Goal: Ask a question

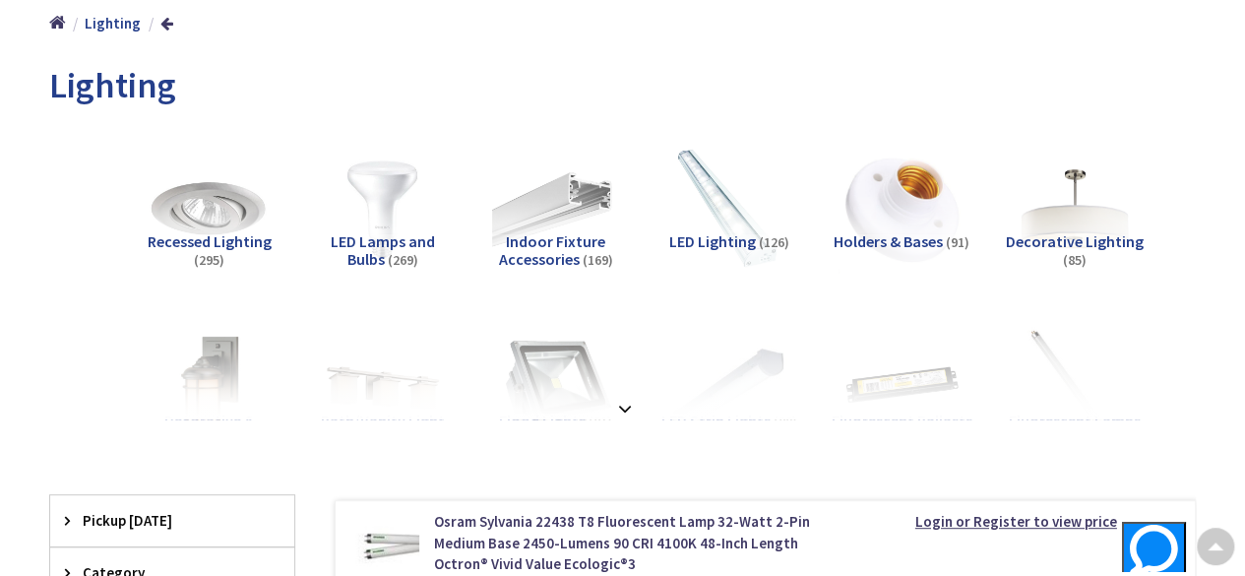
scroll to position [236, 0]
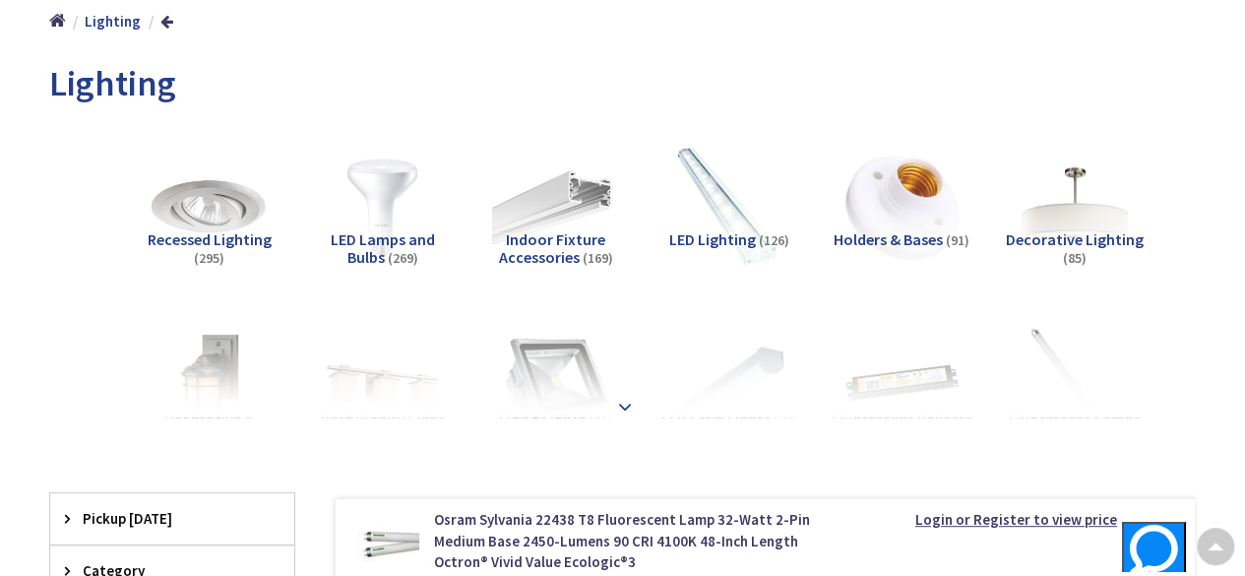
click at [622, 410] on strong at bounding box center [625, 407] width 24 height 22
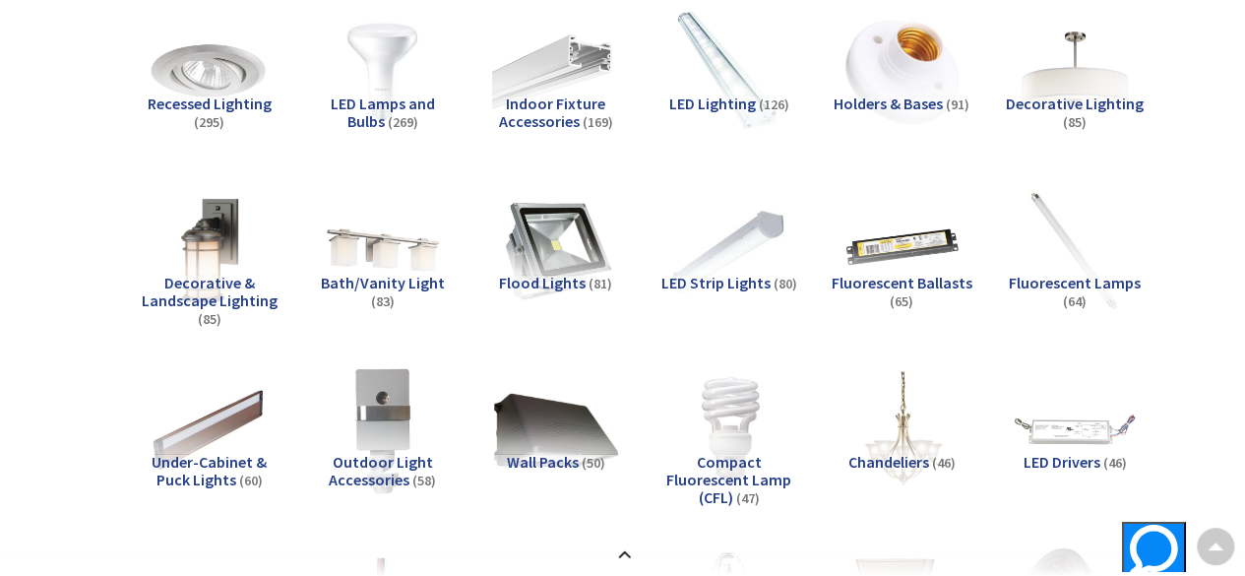
scroll to position [377, 0]
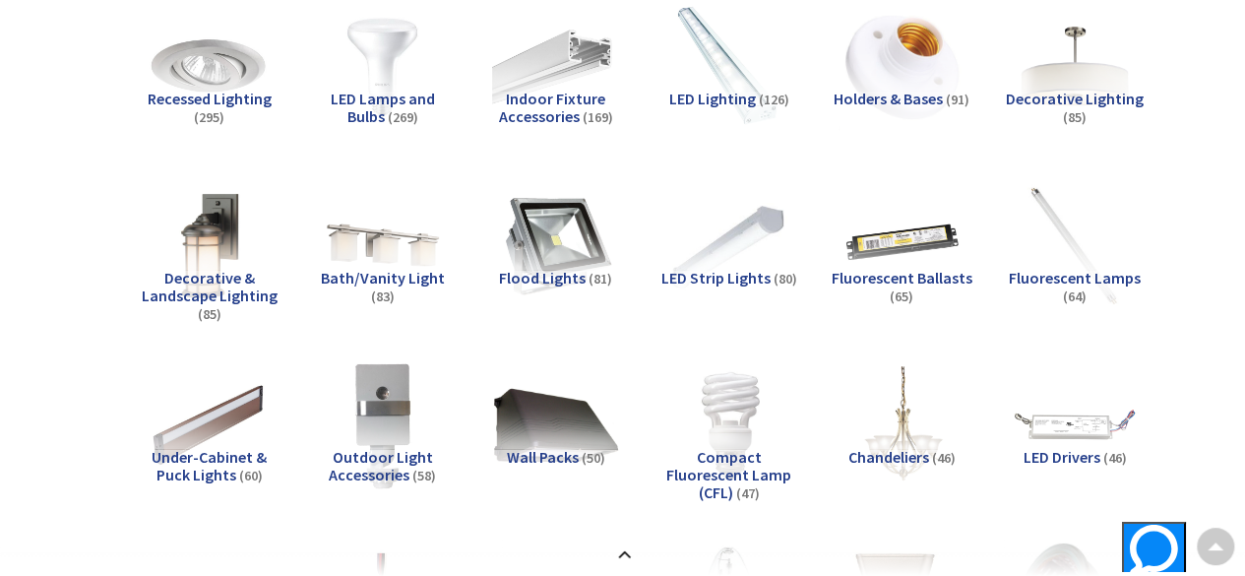
click at [180, 274] on span "Decorative & Landscape Lighting" at bounding box center [210, 286] width 136 height 37
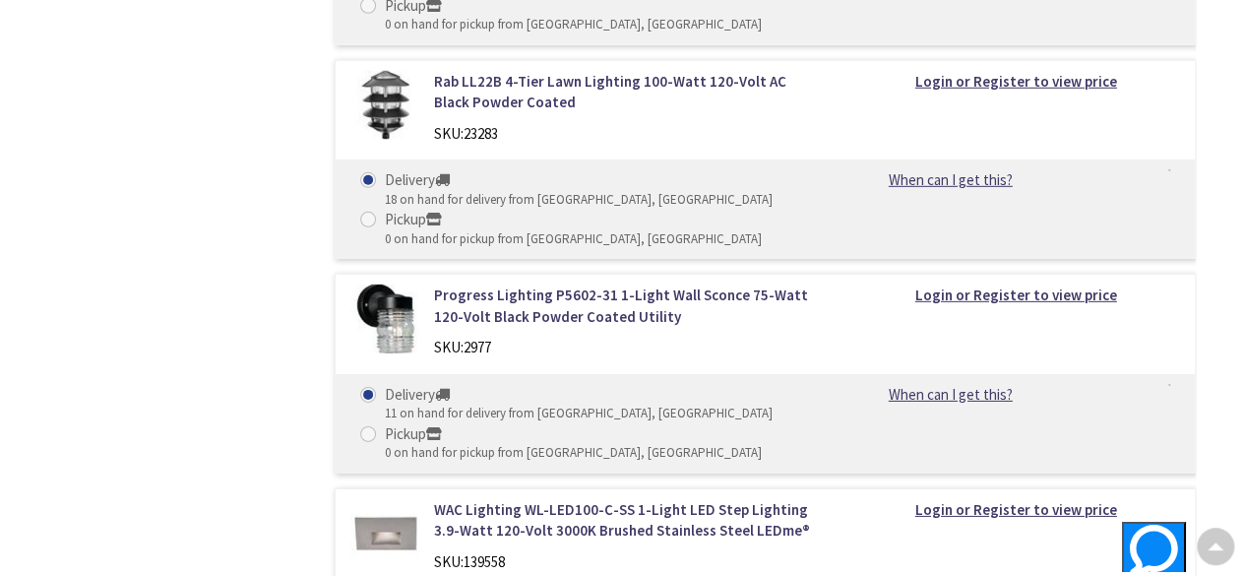
scroll to position [1826, 0]
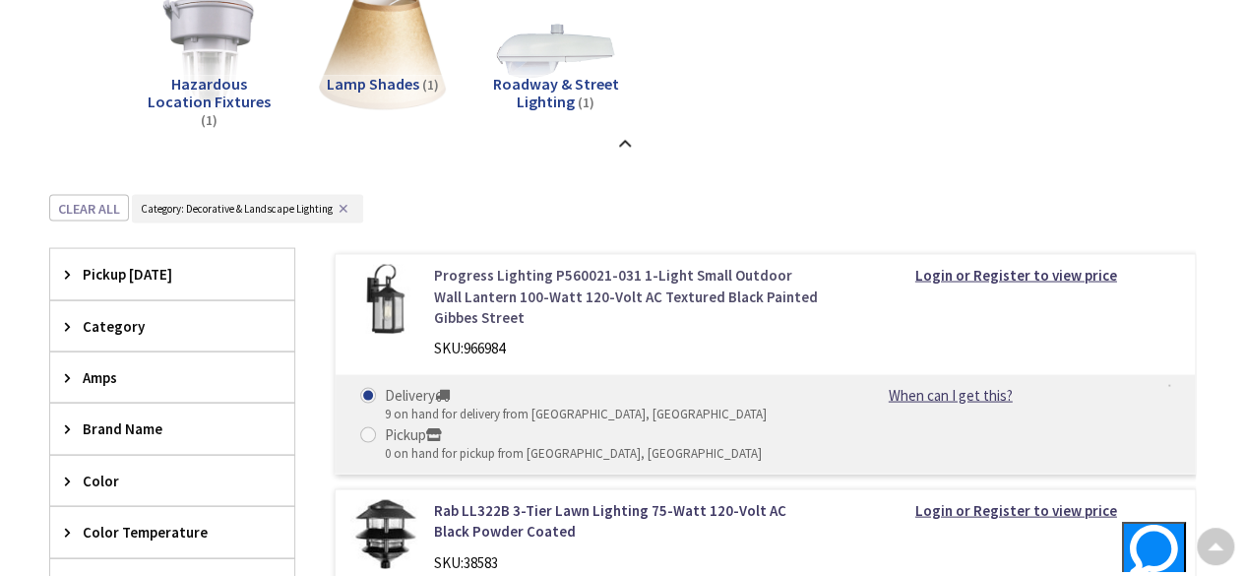
click at [585, 288] on link "Progress Lighting P560021-031 1-Light Small Outdoor Wall Lantern 100-Watt 120-V…" at bounding box center [628, 295] width 388 height 63
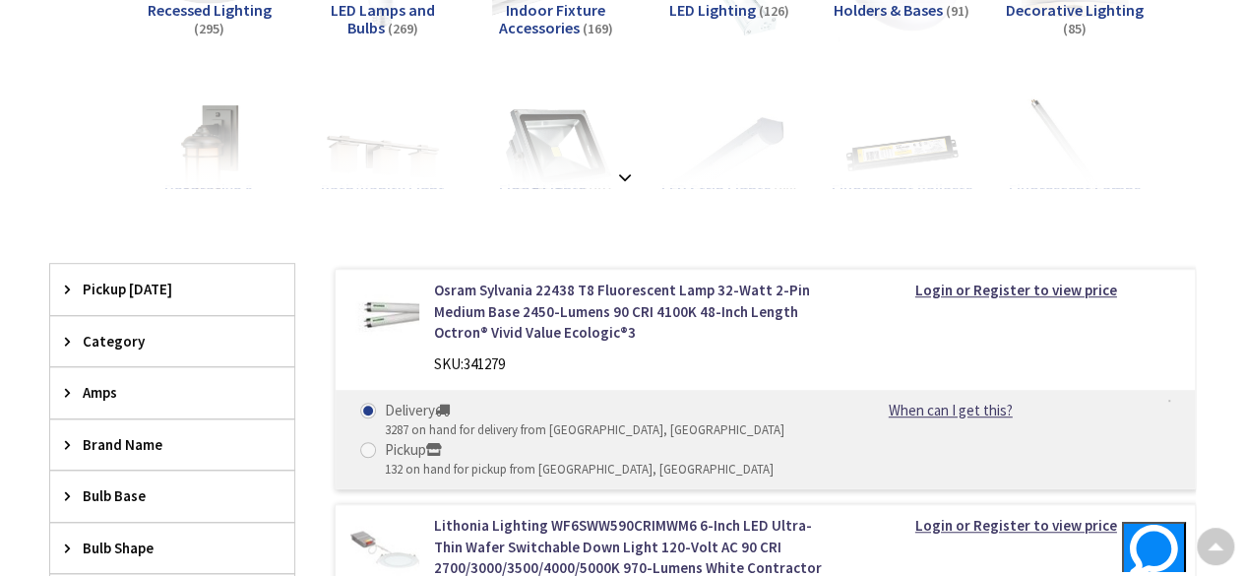
scroll to position [471, 0]
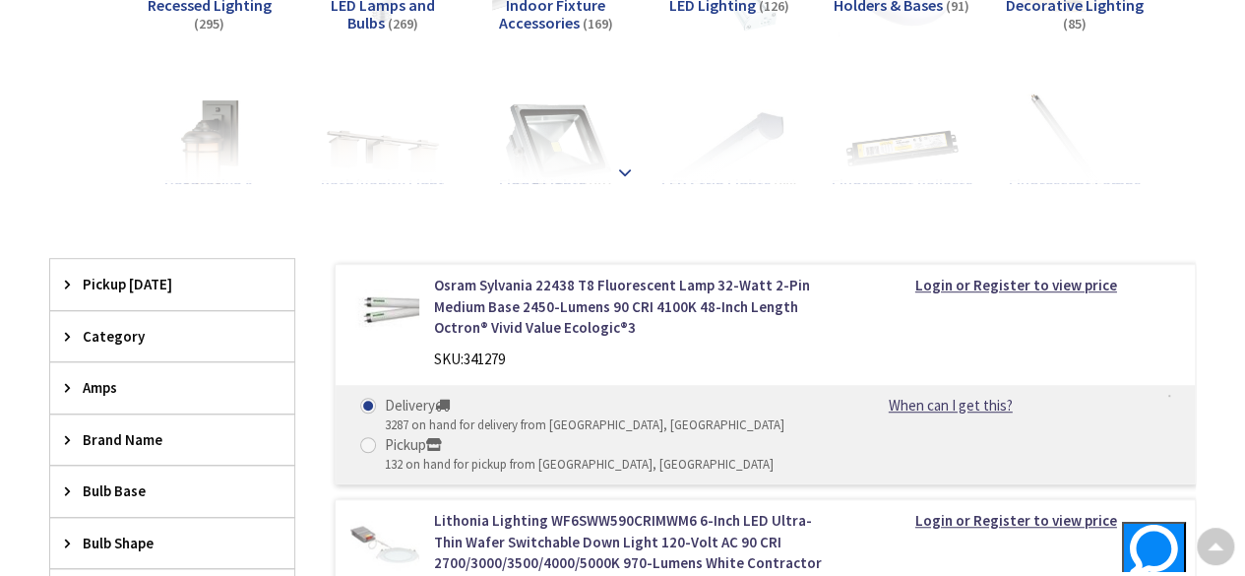
click at [632, 179] on div at bounding box center [622, 129] width 1048 height 108
click at [626, 169] on strong at bounding box center [625, 172] width 24 height 22
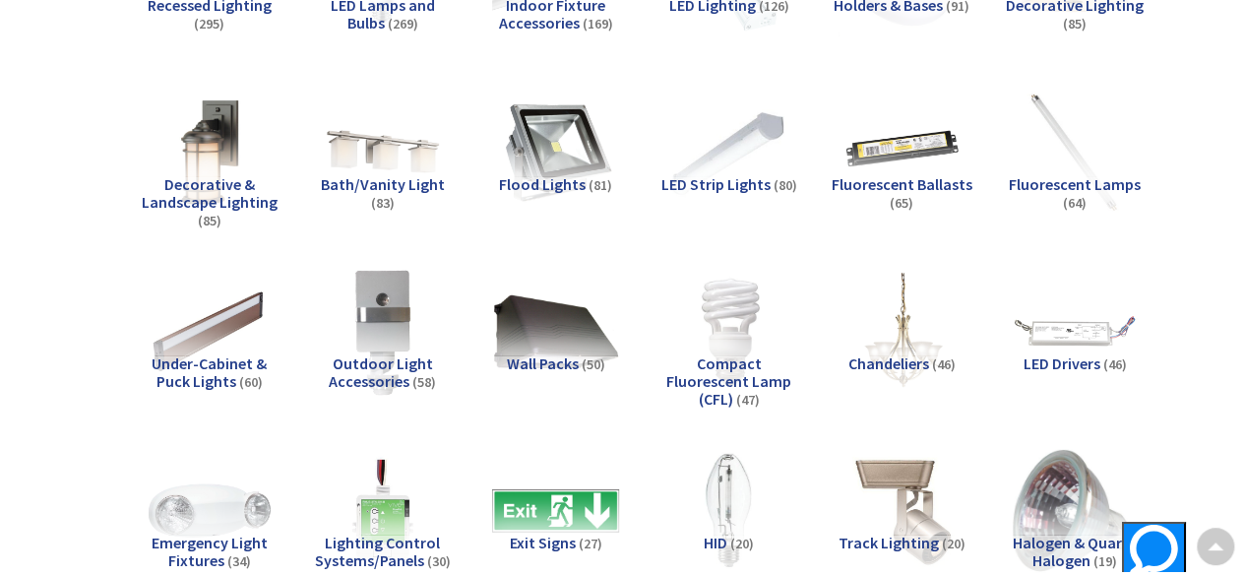
click at [197, 192] on span "Decorative & Landscape Lighting" at bounding box center [210, 192] width 136 height 37
click at [1006, 15] on span "Decorative Lighting" at bounding box center [1075, 5] width 138 height 20
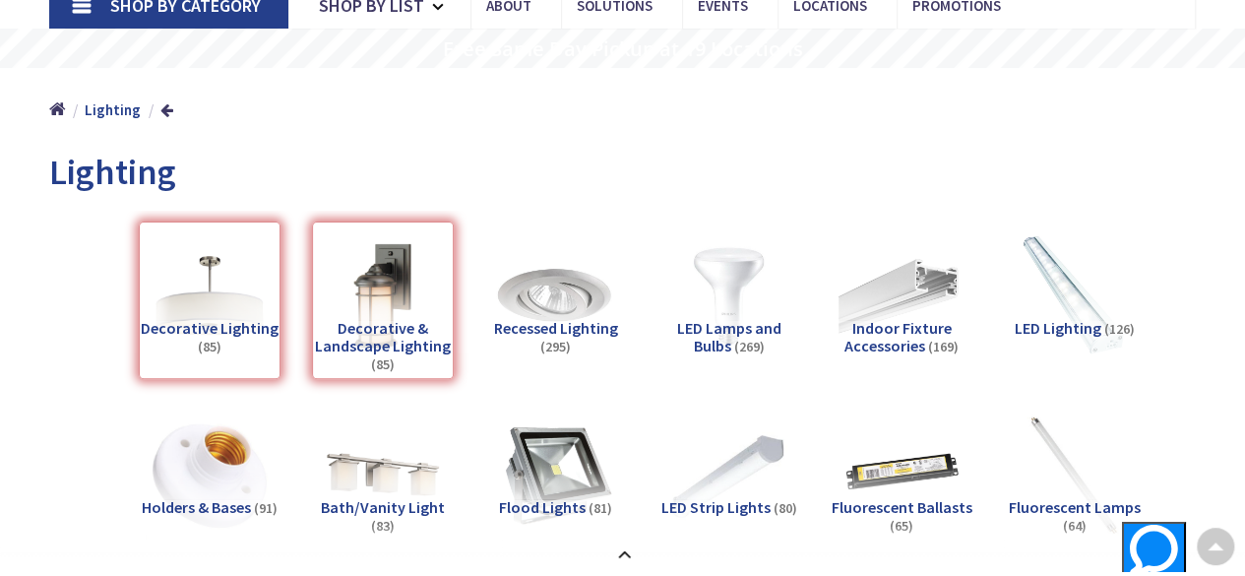
scroll to position [0, 0]
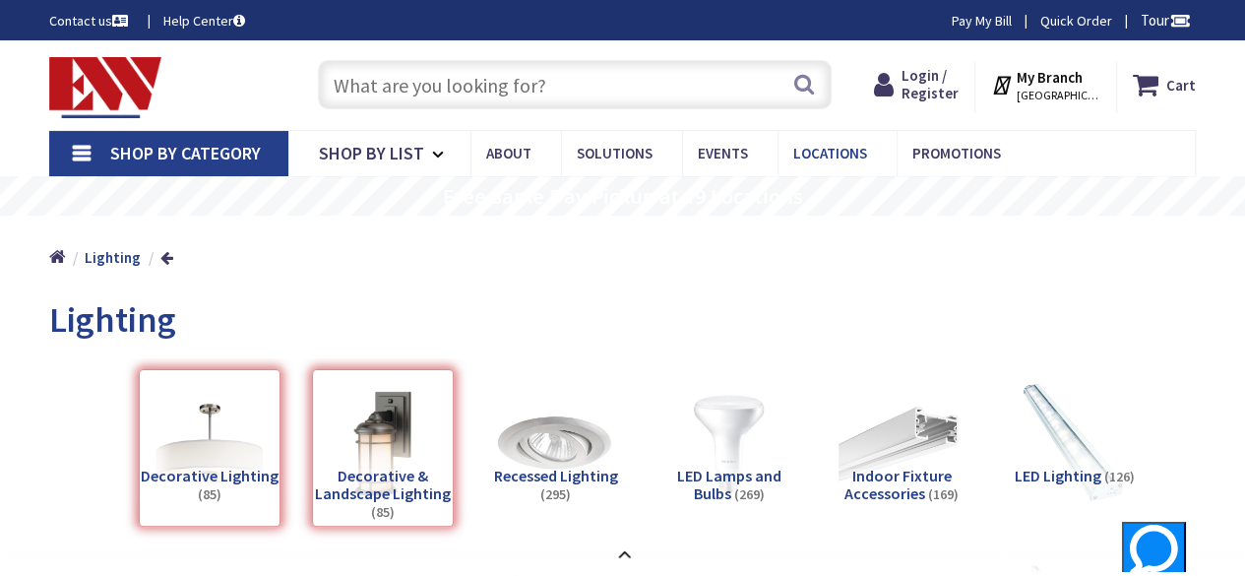
click at [821, 158] on span "Locations" at bounding box center [830, 153] width 74 height 19
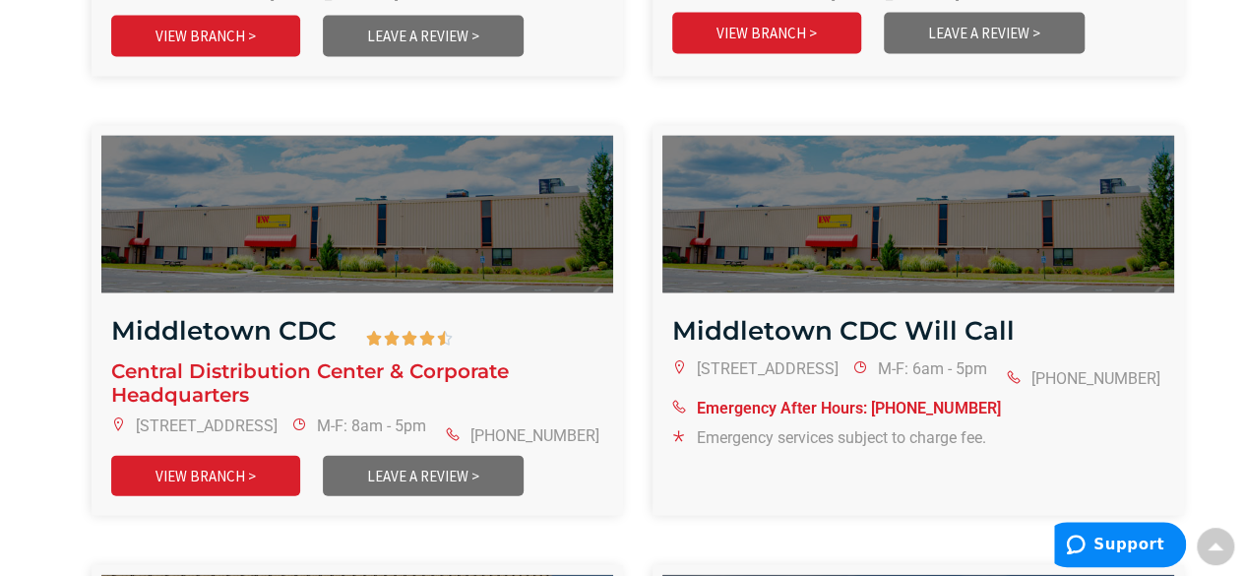
scroll to position [2008, 0]
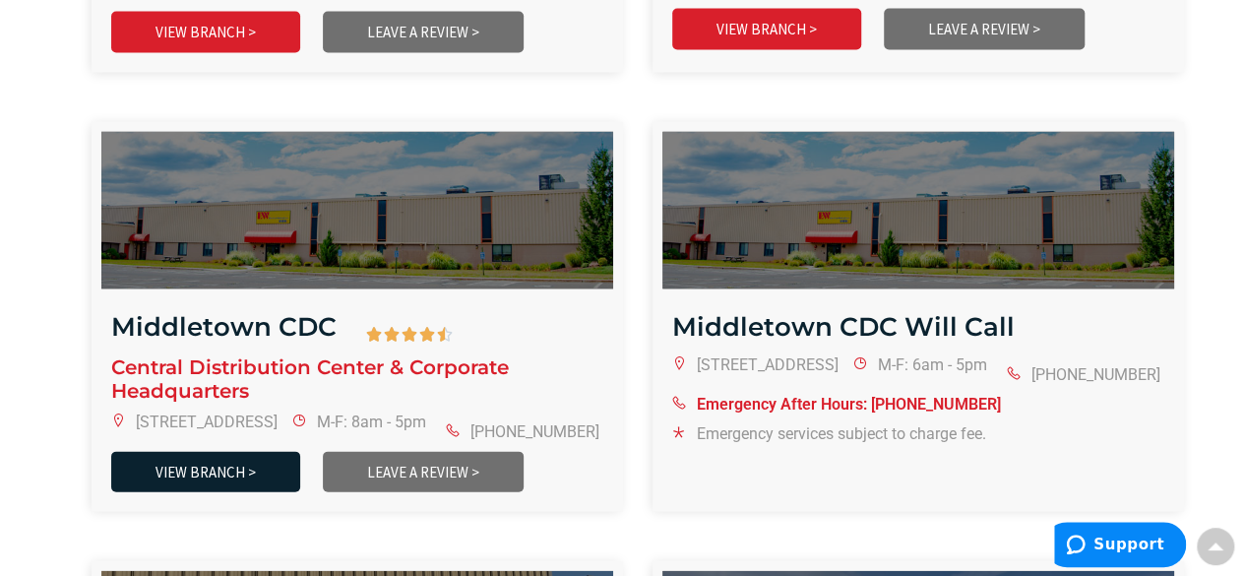
click at [209, 467] on link "VIEW BRANCH >" at bounding box center [205, 472] width 189 height 40
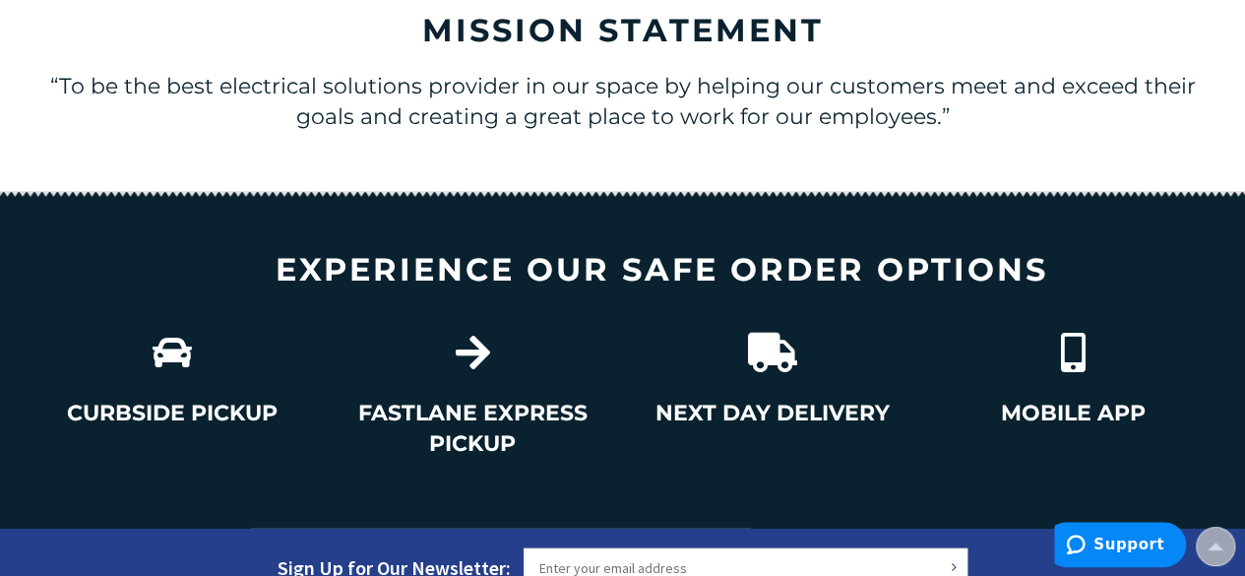
scroll to position [2613, 0]
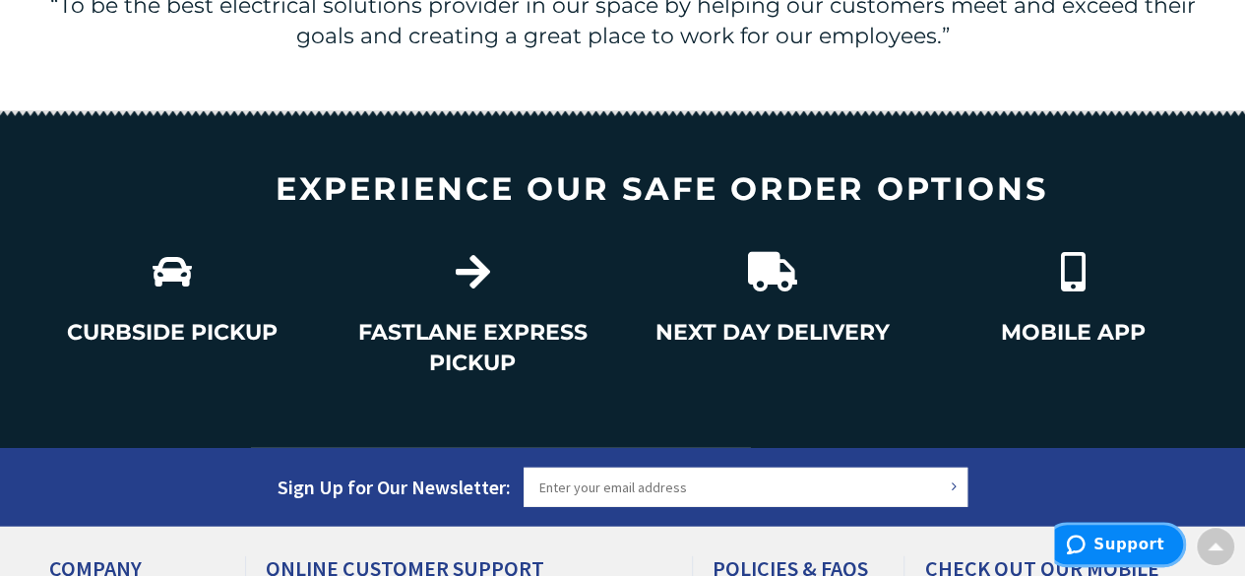
click at [1129, 538] on span "Support" at bounding box center [1129, 545] width 71 height 18
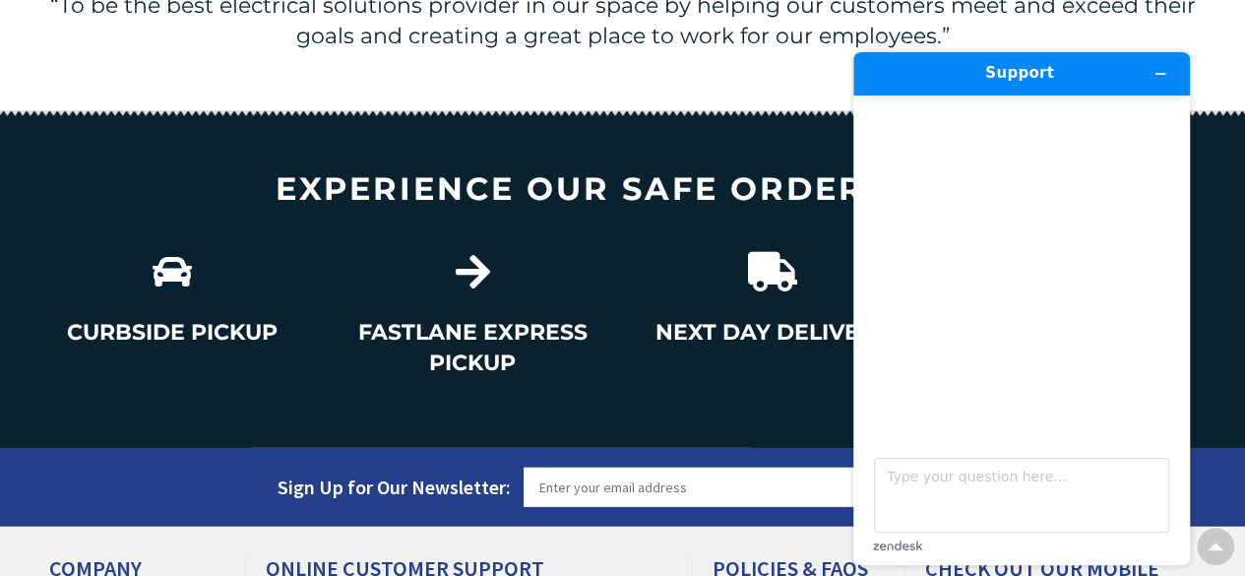
scroll to position [0, 0]
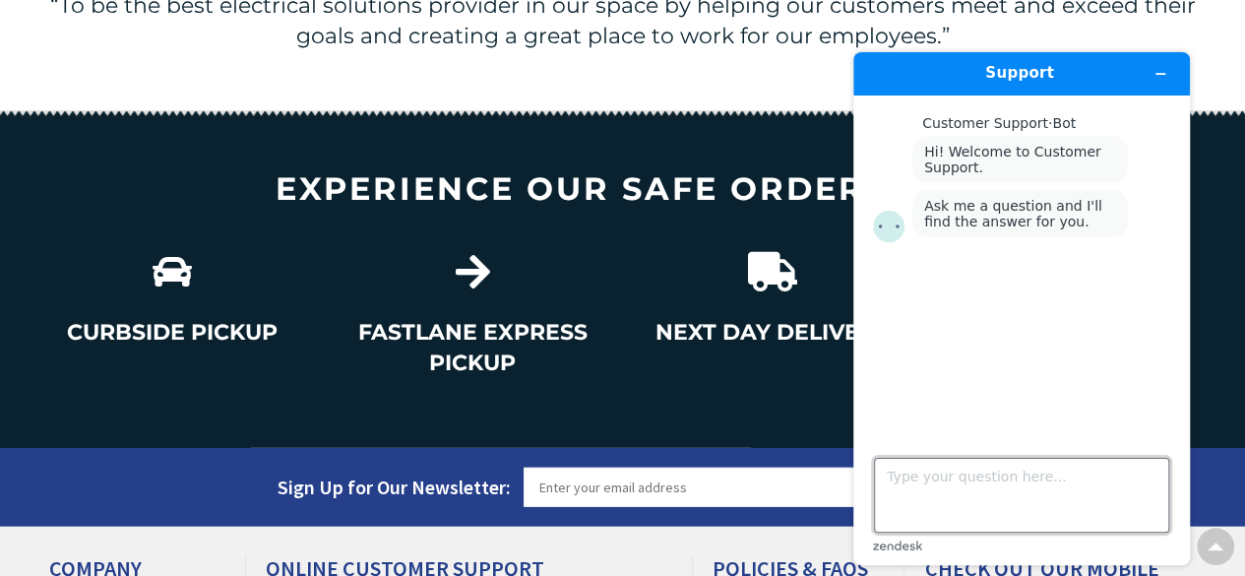
click at [946, 475] on textarea "Type your question here..." at bounding box center [1021, 495] width 295 height 75
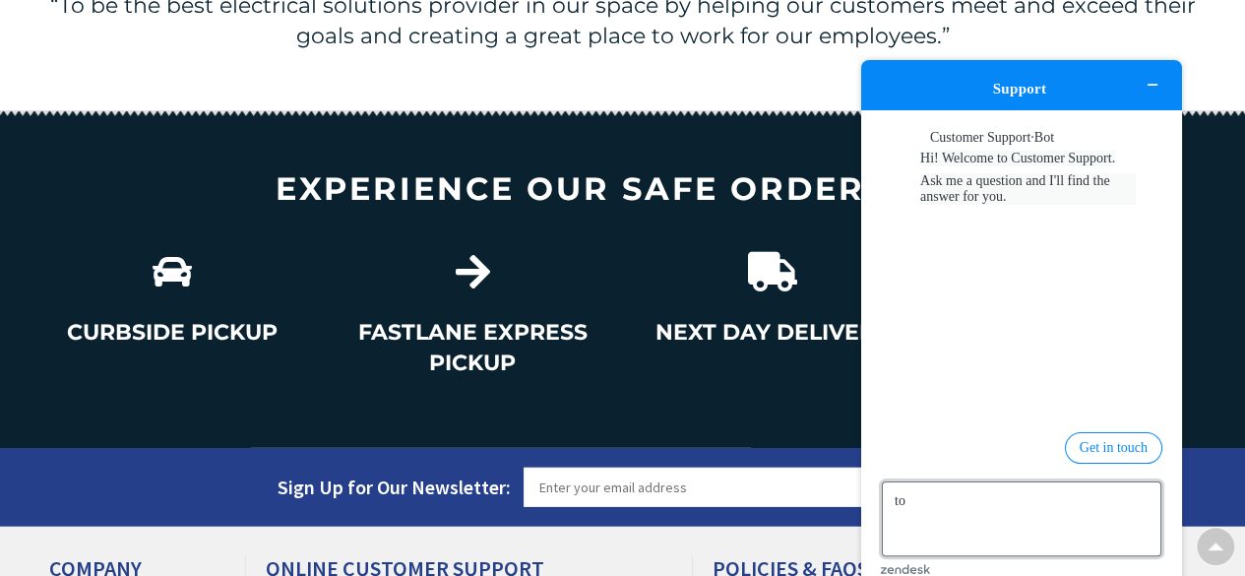
type textarea "t"
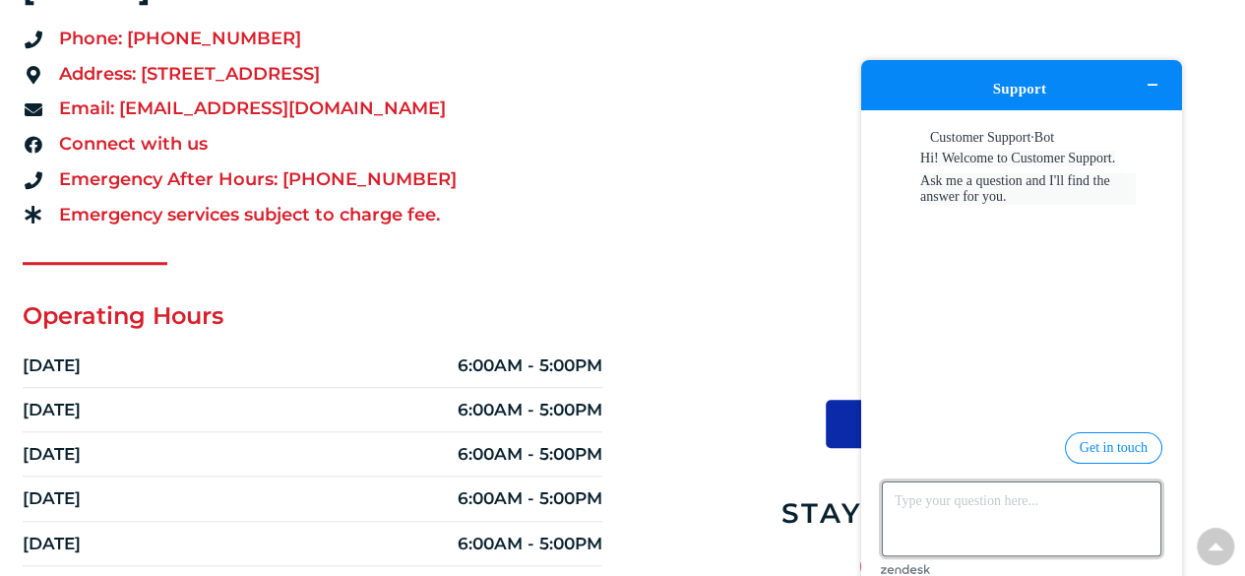
scroll to position [774, 0]
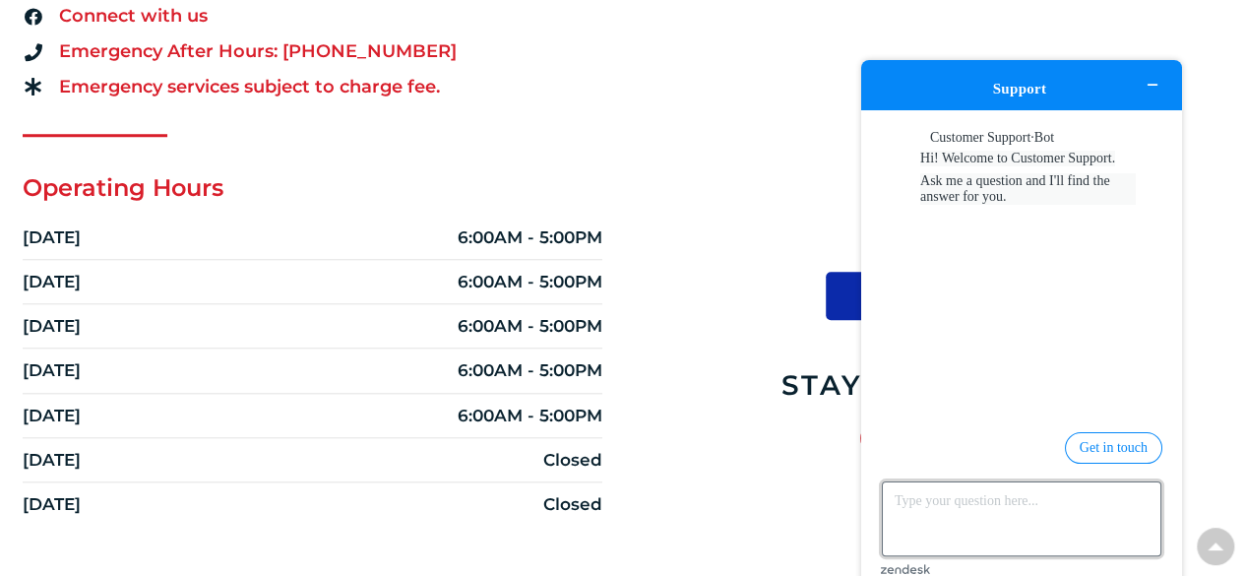
click at [888, 481] on textarea "Type your question here..." at bounding box center [1022, 518] width 280 height 75
type textarea "what does CDC mean in your name?"
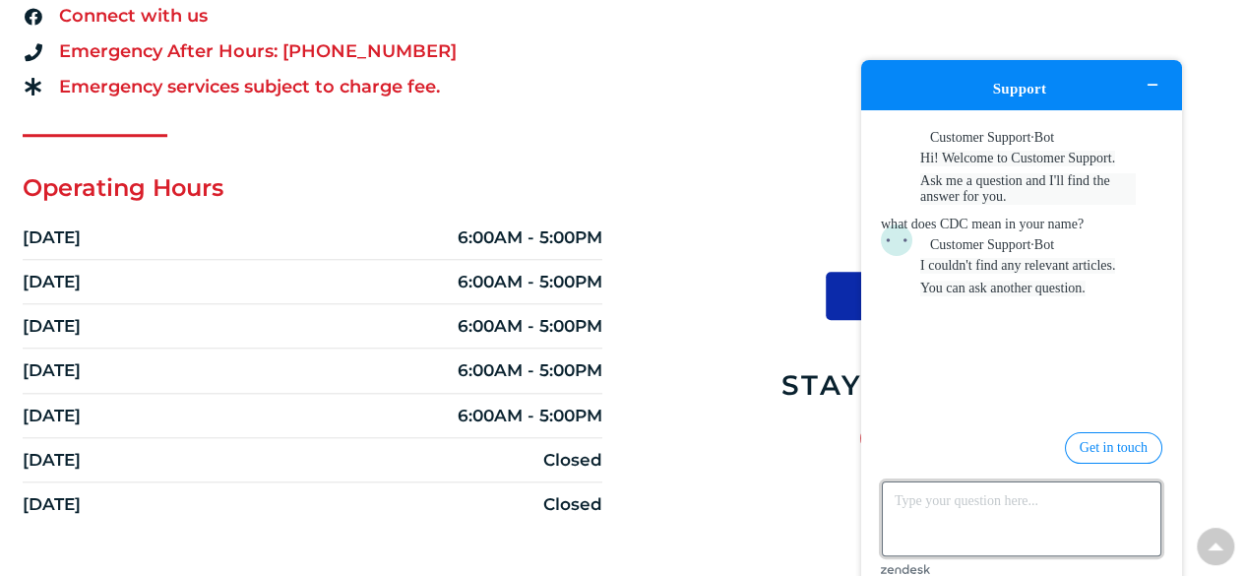
scroll to position [82, 0]
type textarea "do you sell direct to the public"
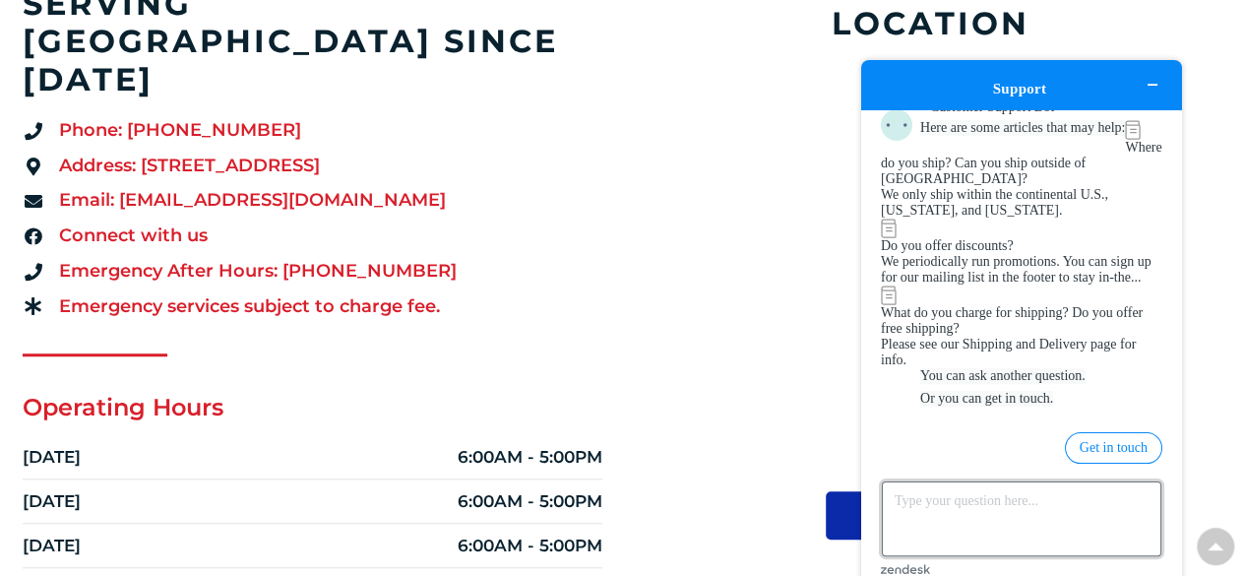
scroll to position [571, 0]
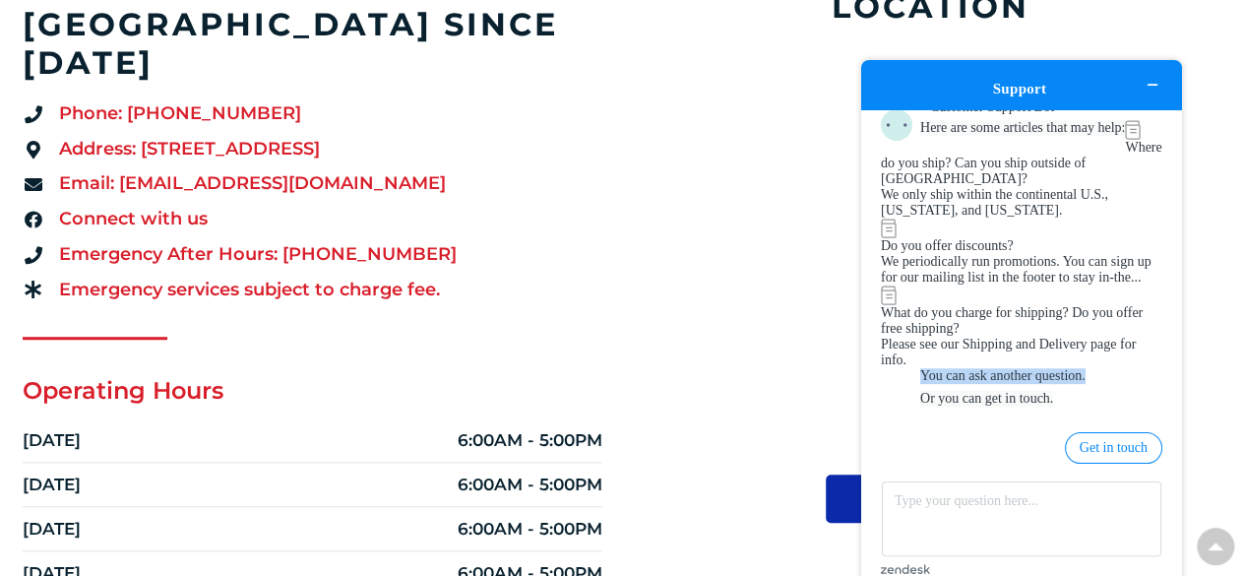
drag, startPoint x: 1185, startPoint y: 320, endPoint x: 1178, endPoint y: 206, distance: 114.4
click at [1178, 206] on div "Support Customer Support · Bot Hi! Welcome to Customer Support. Ask me a questi…" at bounding box center [1021, 324] width 321 height 529
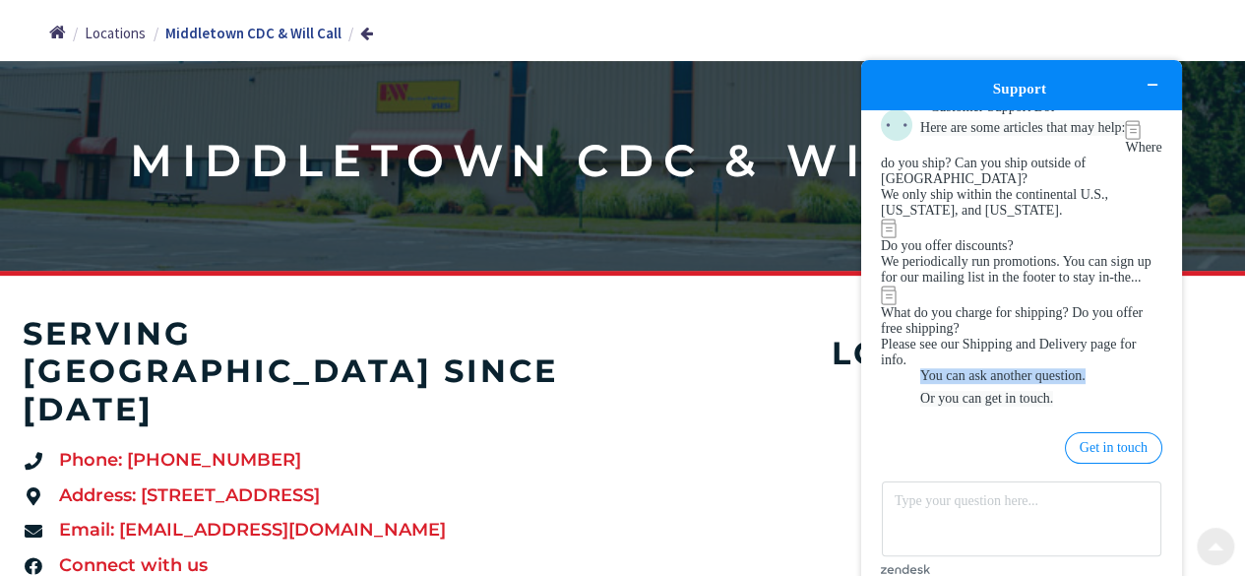
scroll to position [245, 0]
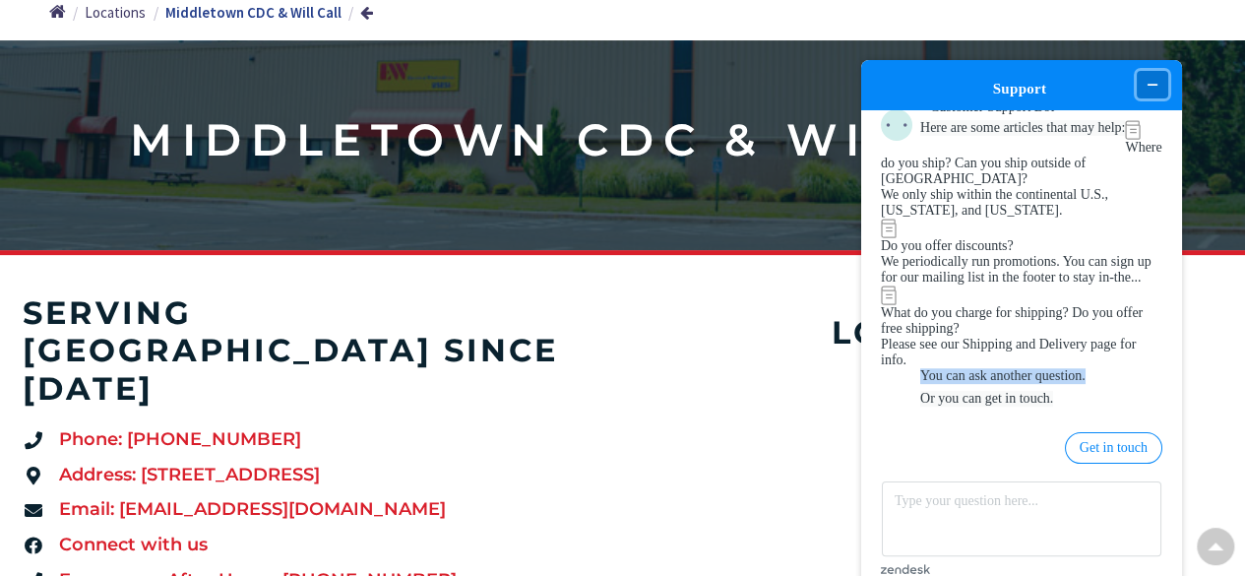
click at [1156, 78] on icon "Minimize widget" at bounding box center [1153, 85] width 14 height 14
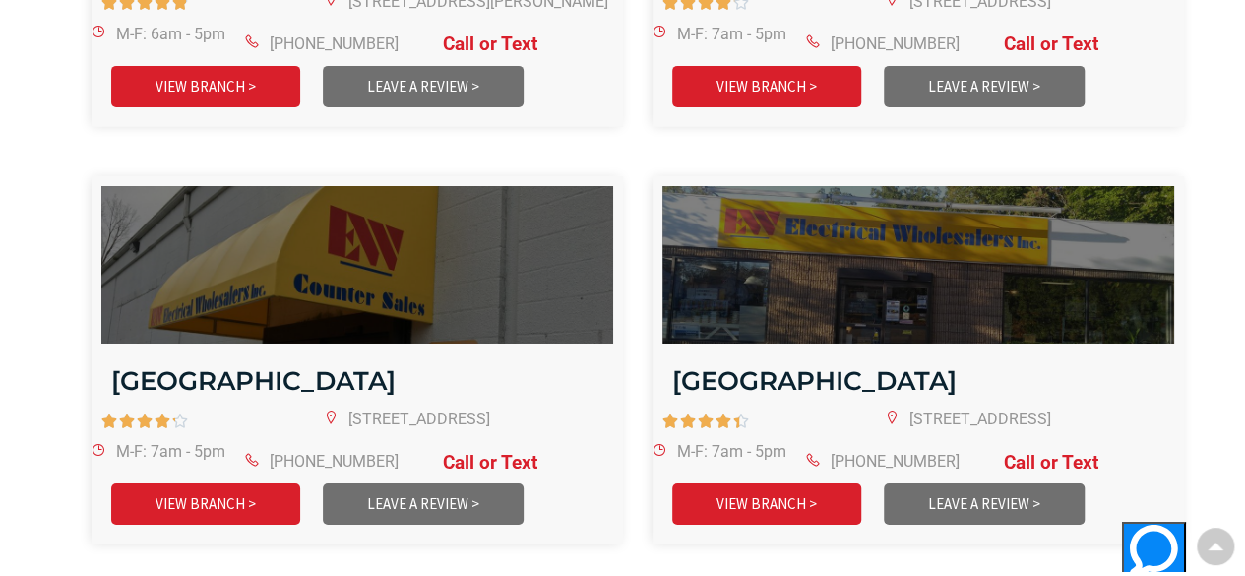
scroll to position [3250, 0]
